Goal: Information Seeking & Learning: Learn about a topic

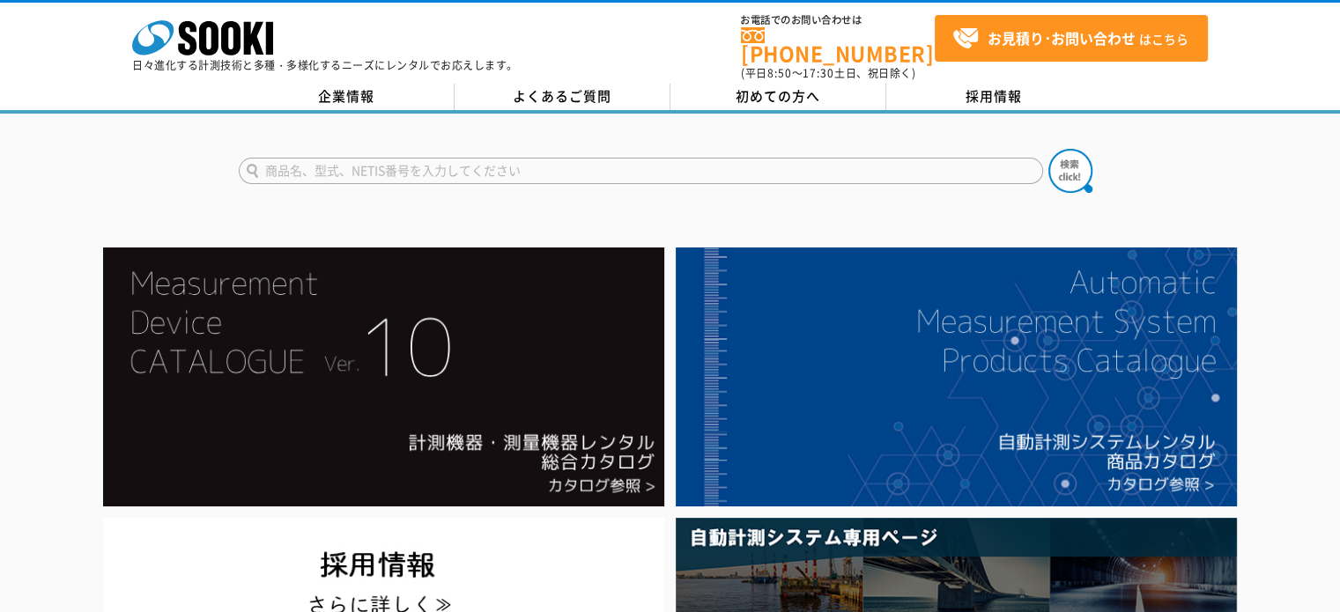
click at [442, 164] on input "text" at bounding box center [641, 171] width 804 height 26
type input "サーモ"
click at [1054, 159] on img at bounding box center [1070, 171] width 44 height 44
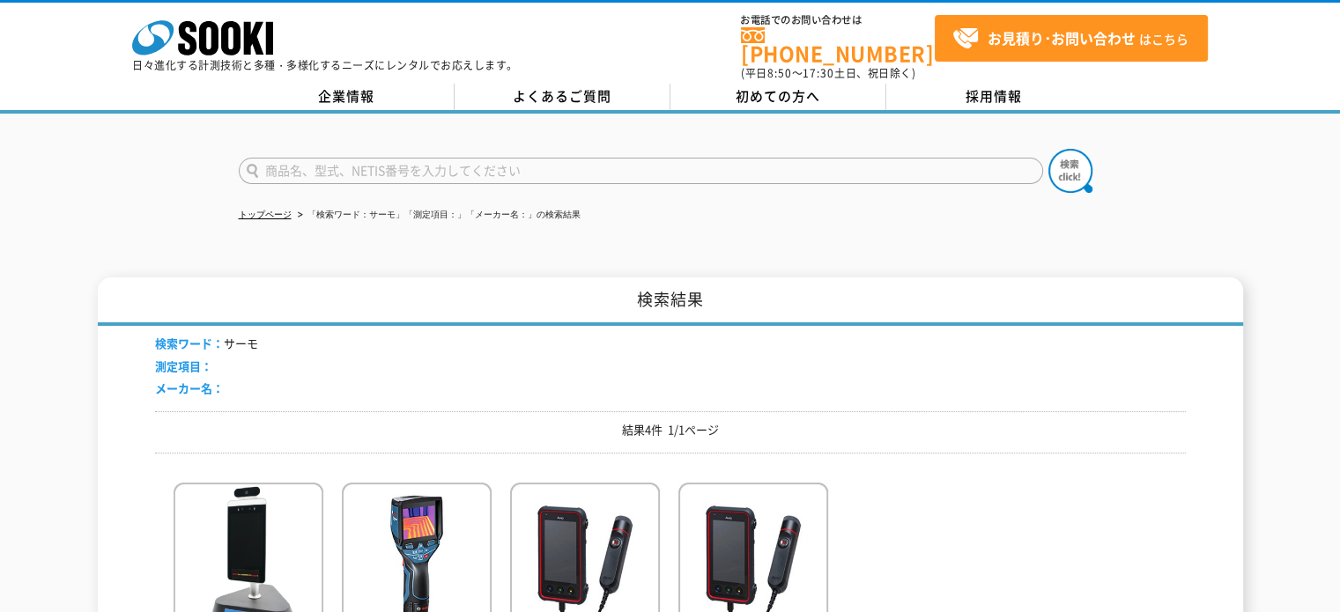
scroll to position [205, 0]
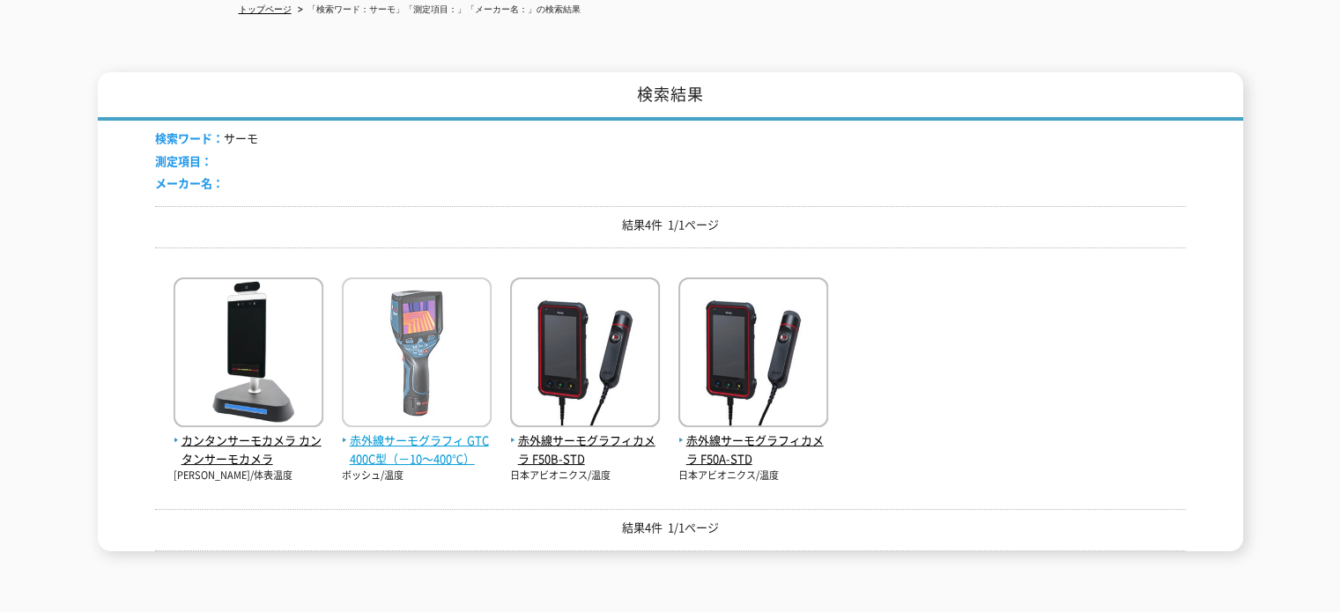
click at [441, 432] on span "赤外線サーモグラフィ GTC400C型（－10～400℃）" at bounding box center [417, 450] width 150 height 37
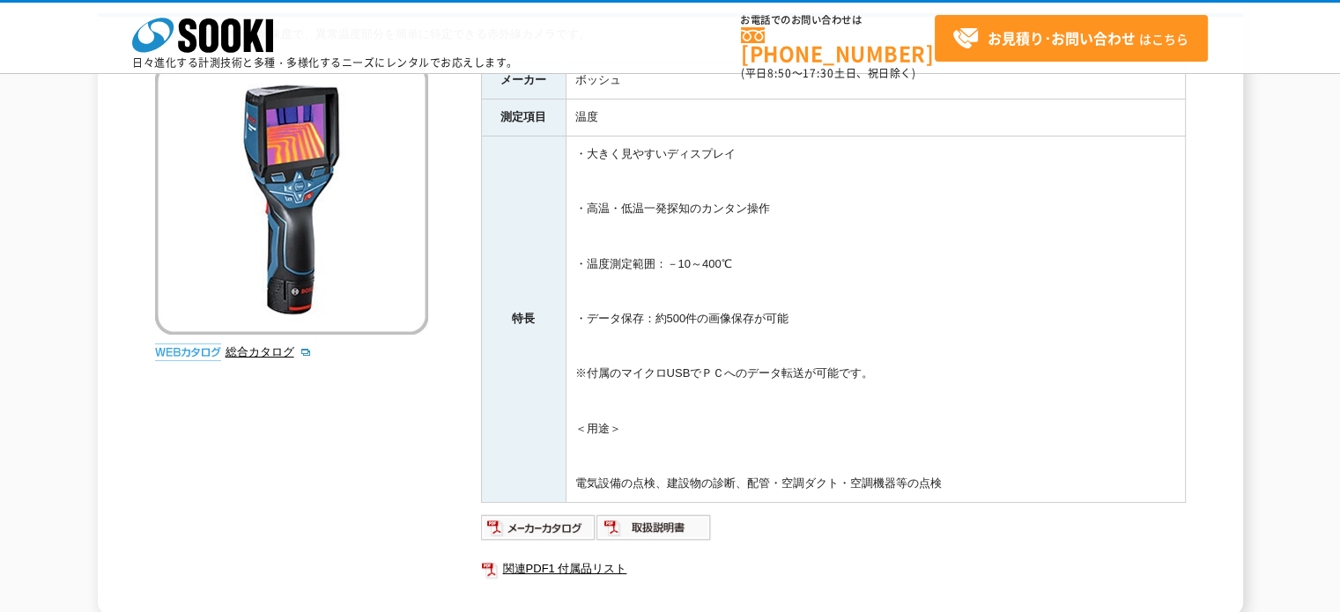
scroll to position [205, 0]
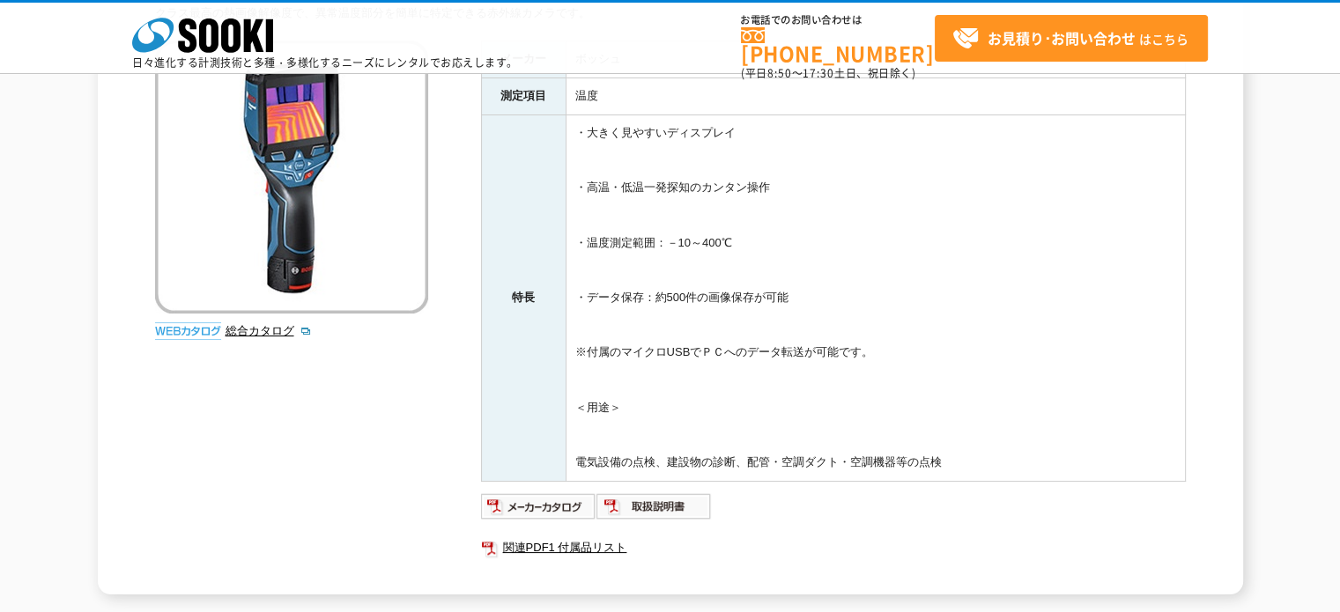
click at [1067, 259] on td "・大きく見やすいディスプレイ ・高温・低温一発探知のカンタン操作 ・温度測定範囲：－10～400℃ ・データ保存：約500件の画像保存が可能 ※付属のマイクロ…" at bounding box center [875, 298] width 619 height 367
